Goal: Go to known website: Access a specific website the user already knows

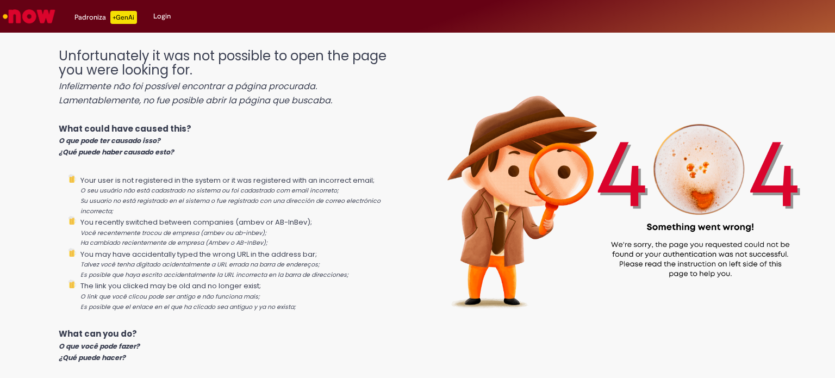
click at [162, 15] on link "Login" at bounding box center [162, 16] width 34 height 33
